Goal: Transaction & Acquisition: Book appointment/travel/reservation

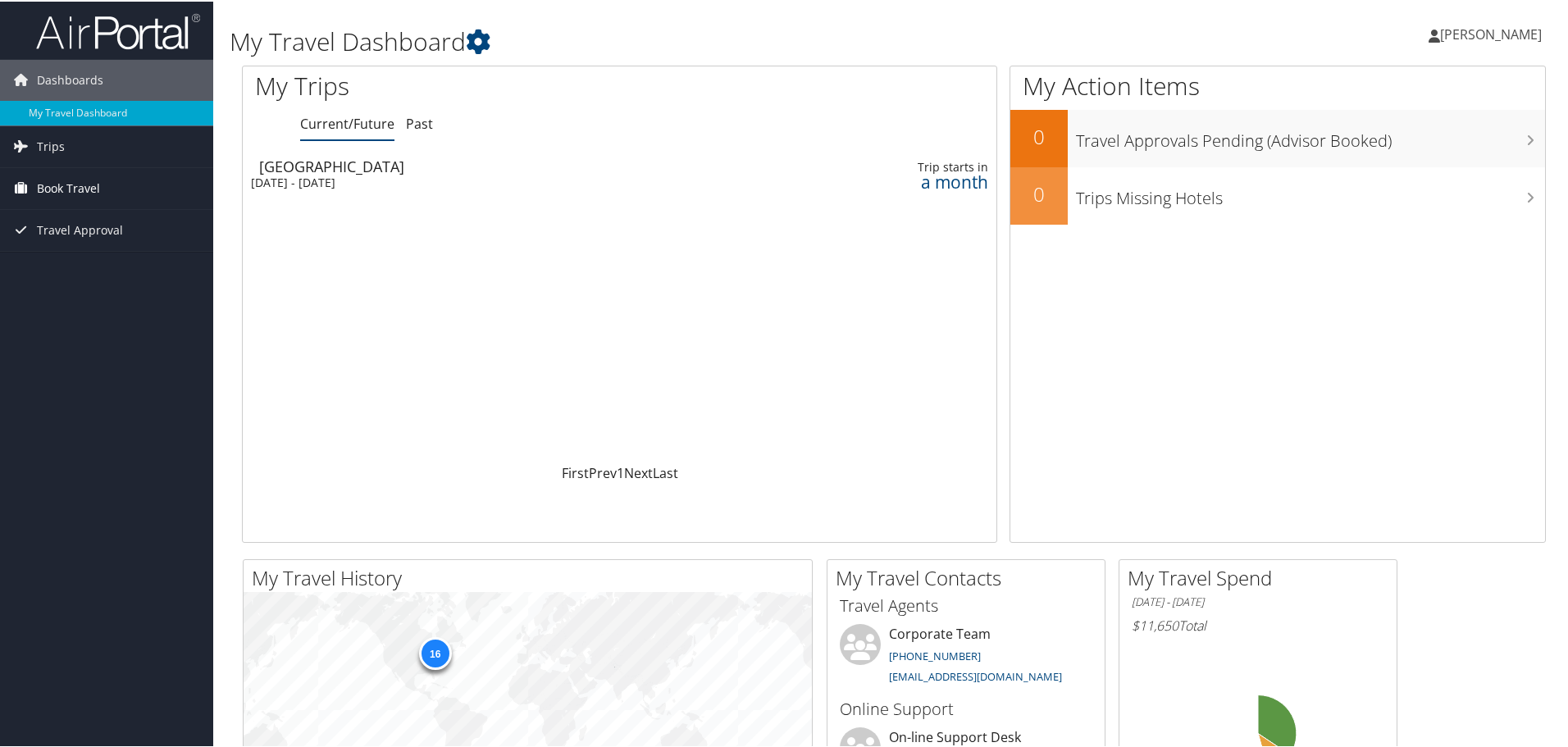
click at [86, 184] on span "Book Travel" at bounding box center [68, 187] width 63 height 41
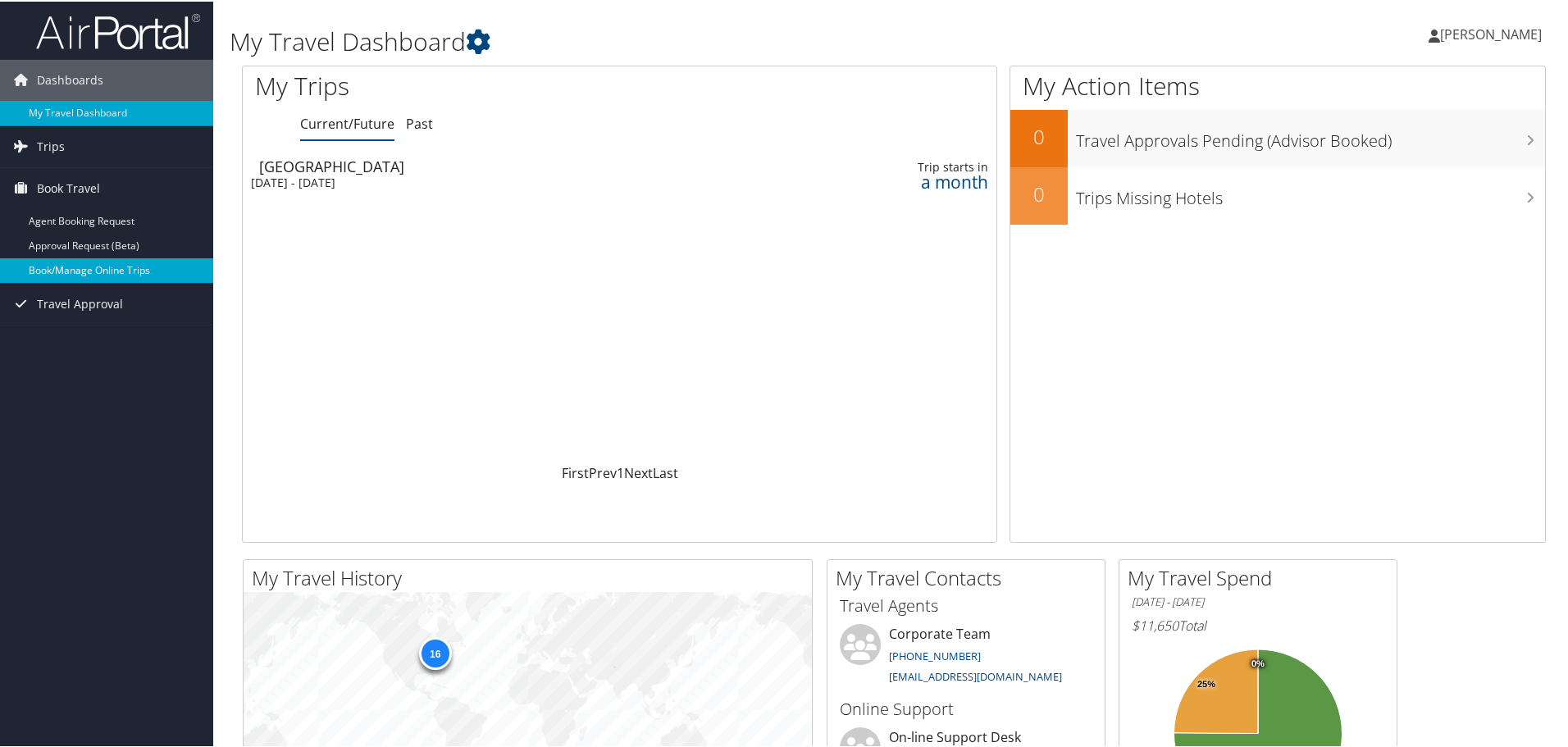
click at [117, 271] on link "Book/Manage Online Trips" at bounding box center [107, 269] width 213 height 25
